Goal: Check status: Check status

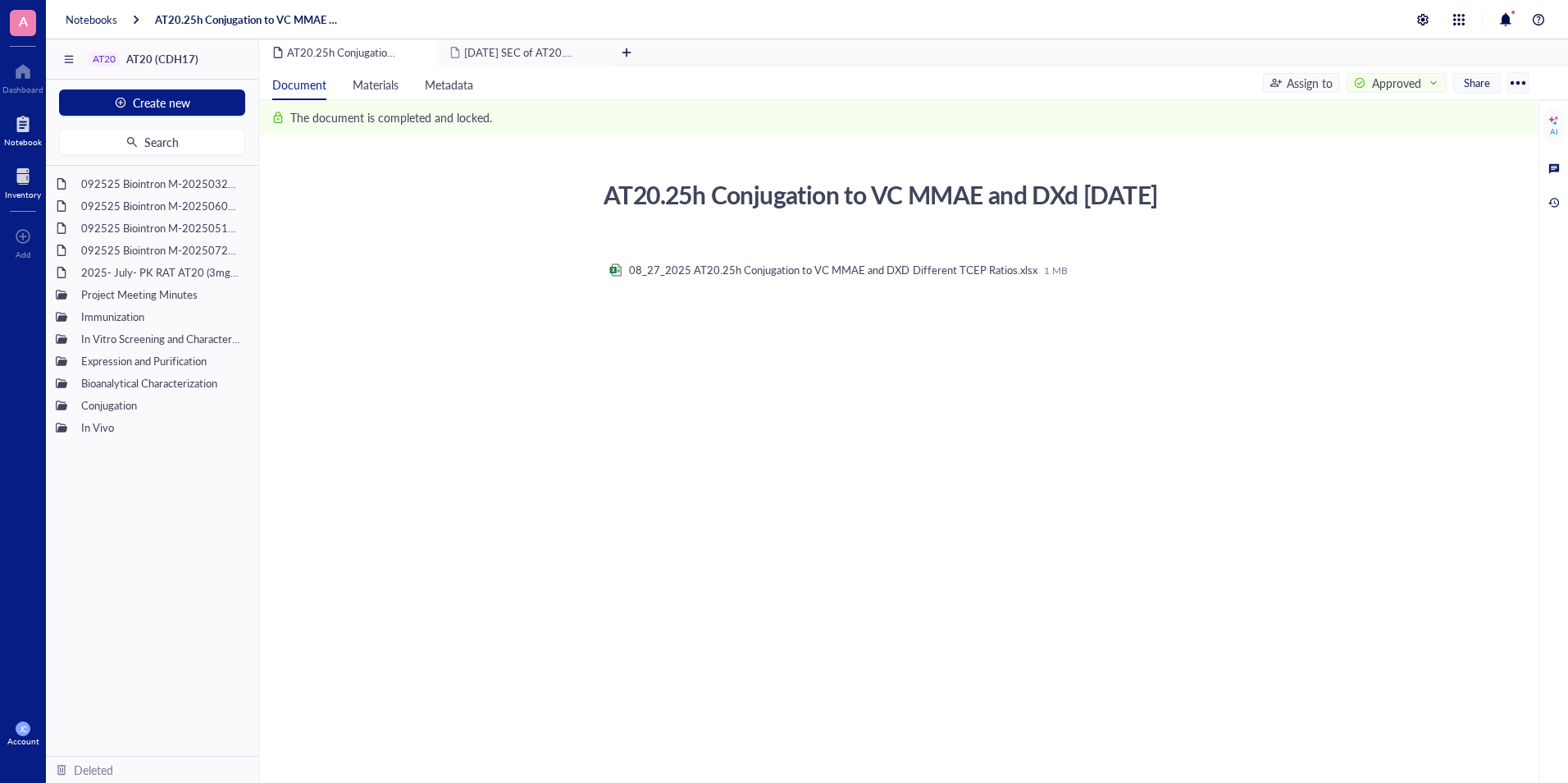
click at [31, 196] on div "Inventory" at bounding box center [23, 195] width 37 height 10
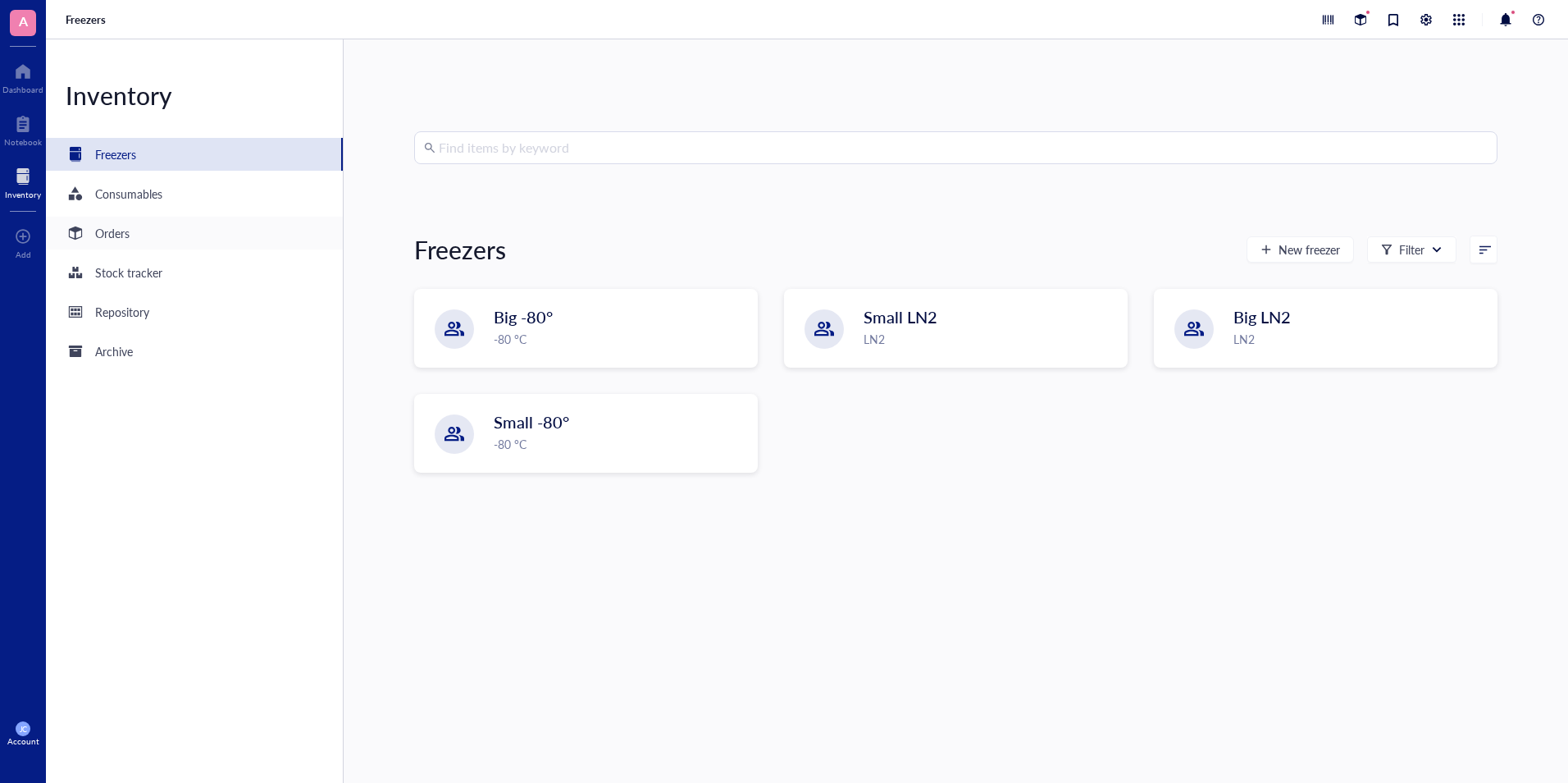
click at [221, 241] on div "Orders" at bounding box center [194, 232] width 297 height 33
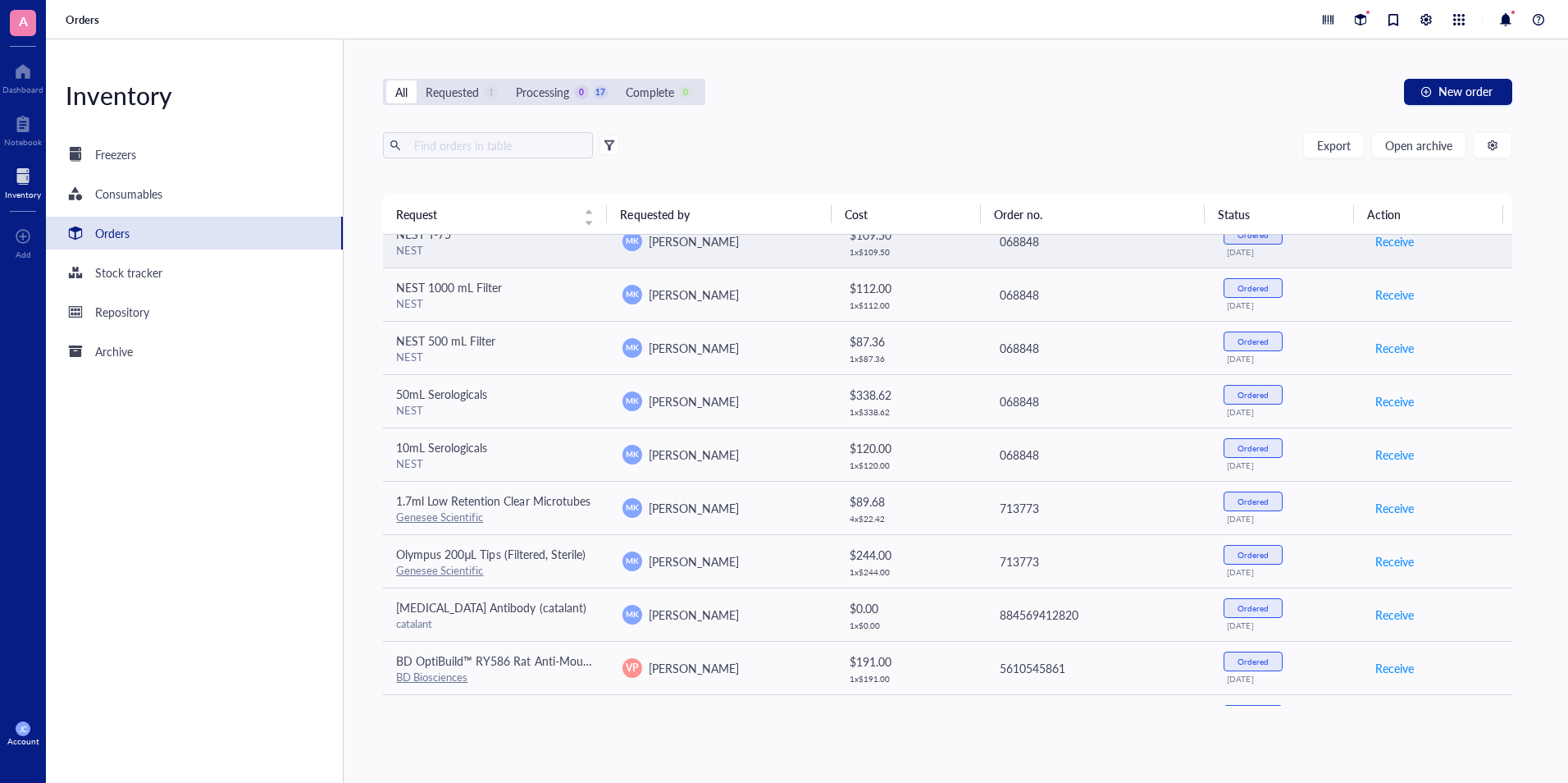
scroll to position [164, 0]
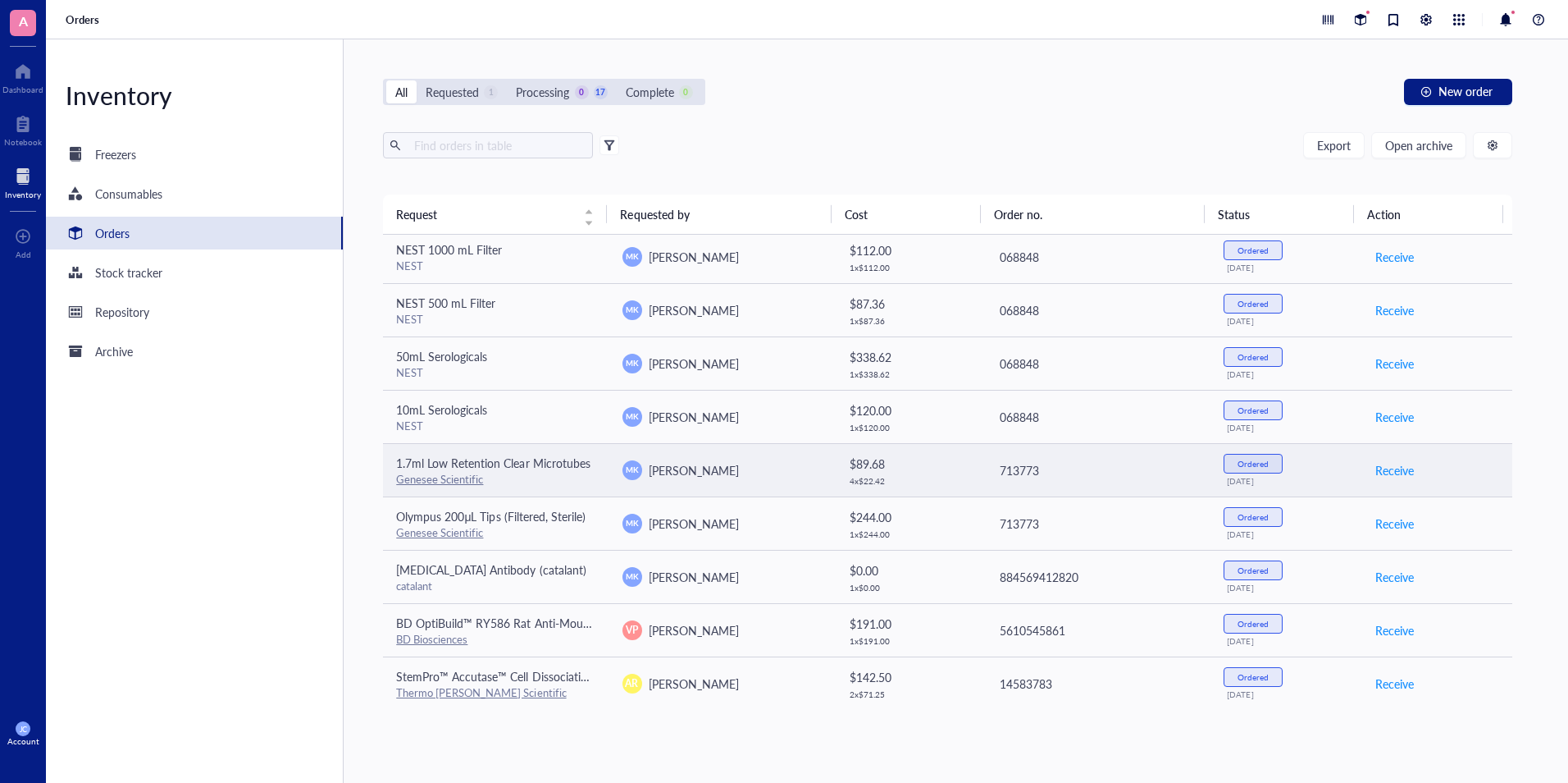
click at [760, 462] on div "[PERSON_NAME] [PERSON_NAME]" at bounding box center [722, 471] width 200 height 20
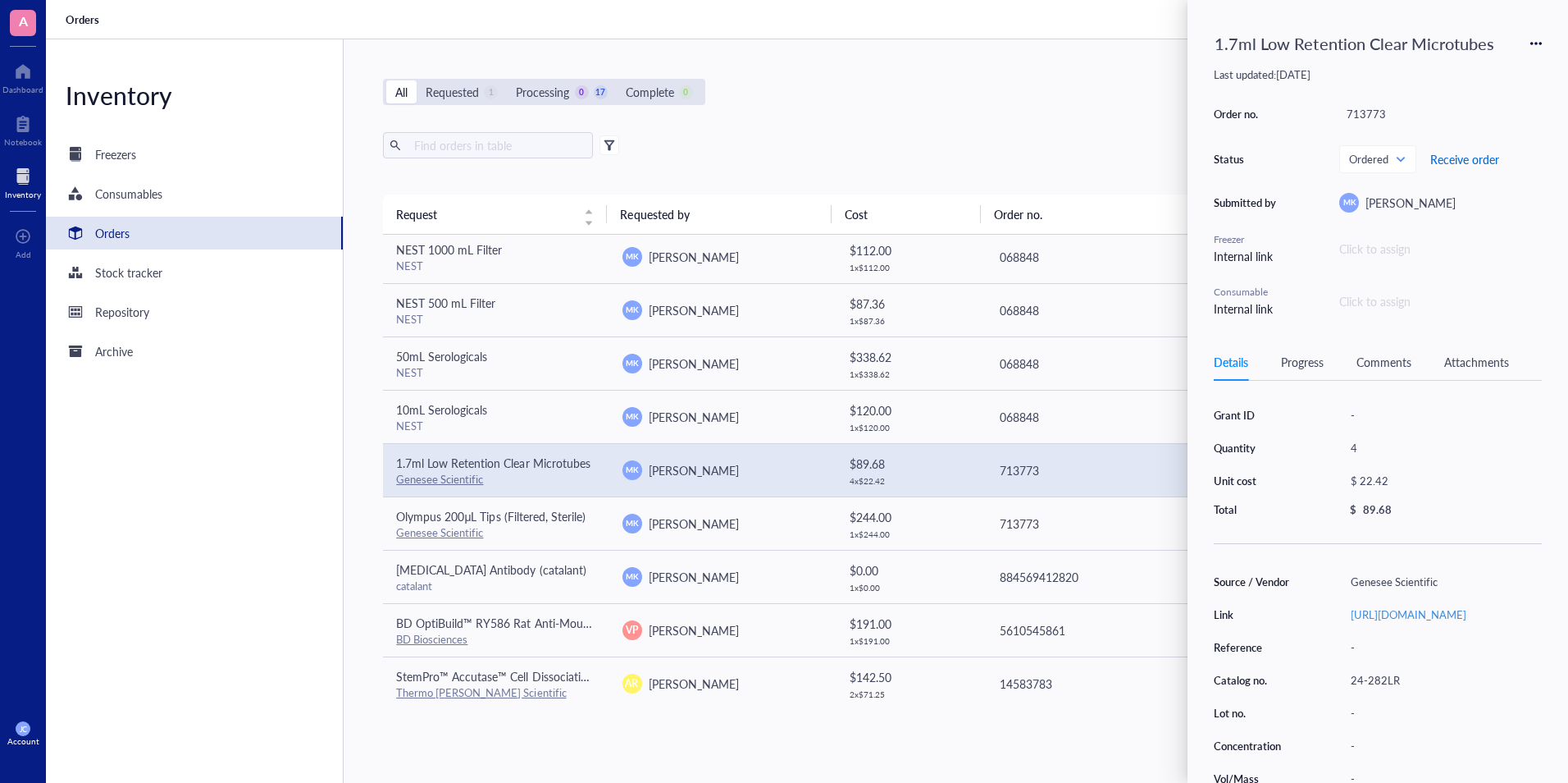
click at [1463, 157] on span "Receive order" at bounding box center [1465, 158] width 69 height 13
